Goal: Task Accomplishment & Management: Use online tool/utility

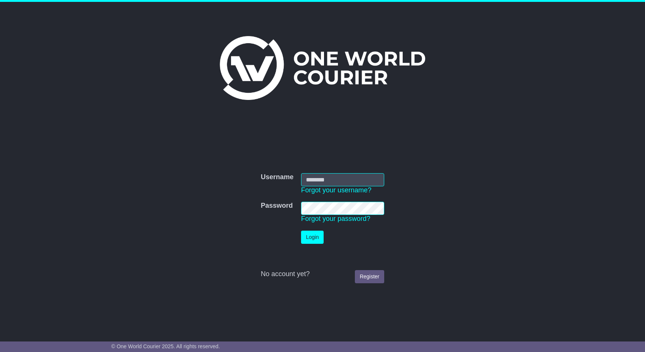
type input "**********"
click at [309, 238] on button "Login" at bounding box center [312, 237] width 23 height 13
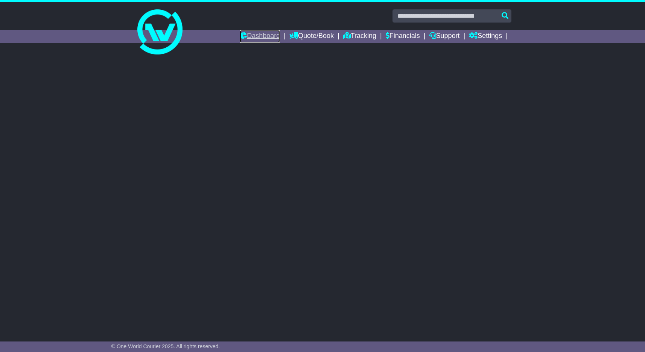
click at [251, 36] on link "Dashboard" at bounding box center [260, 36] width 40 height 13
